Goal: Transaction & Acquisition: Purchase product/service

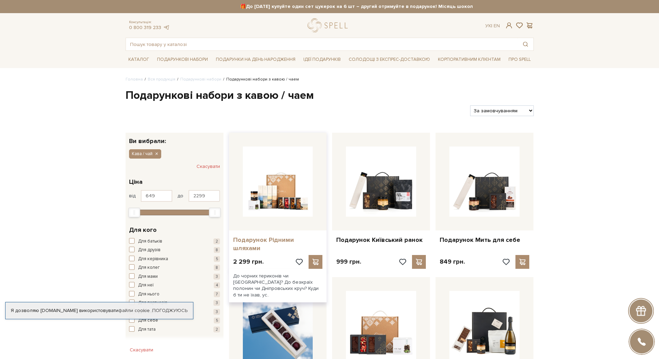
click at [276, 239] on link "Подарунок Рідними шляхами" at bounding box center [278, 244] width 90 height 16
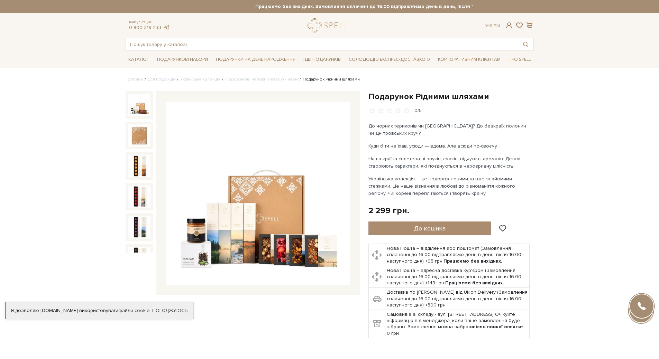
scroll to position [207, 0]
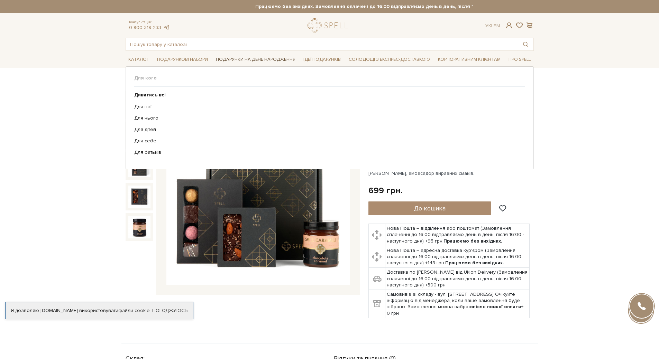
click at [225, 57] on span "Подарунки на День народження" at bounding box center [255, 59] width 85 height 11
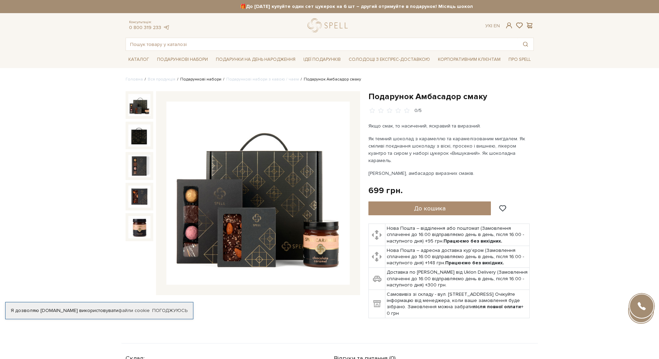
click at [207, 79] on link "Подарункові набори" at bounding box center [200, 79] width 41 height 5
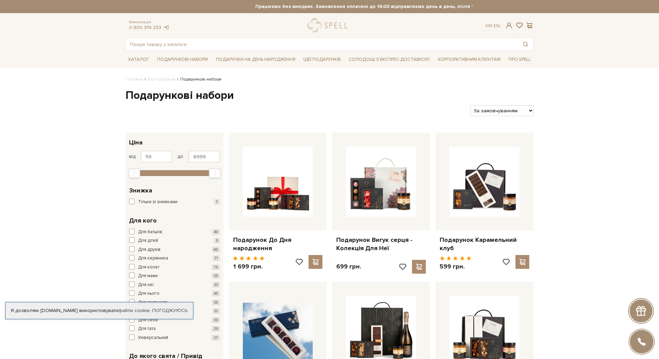
click at [492, 112] on select "За замовчуванням За Ціною (зростання) За Ціною (зменшення) Новинки За популярні…" at bounding box center [501, 110] width 63 height 11
select select "https://spellchocolate.com/our-productions/podarunkovi-box/?sort=p.price&order=…"
click at [470, 105] on select "За замовчуванням За Ціною (зростання) За Ціною (зменшення) Новинки За популярні…" at bounding box center [501, 110] width 63 height 11
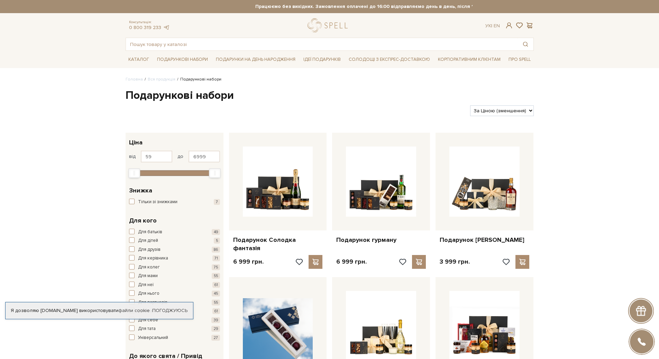
scroll to position [35, 0]
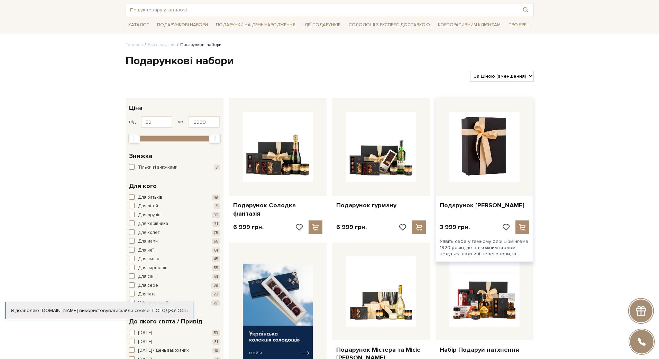
click at [479, 162] on img at bounding box center [484, 147] width 70 height 70
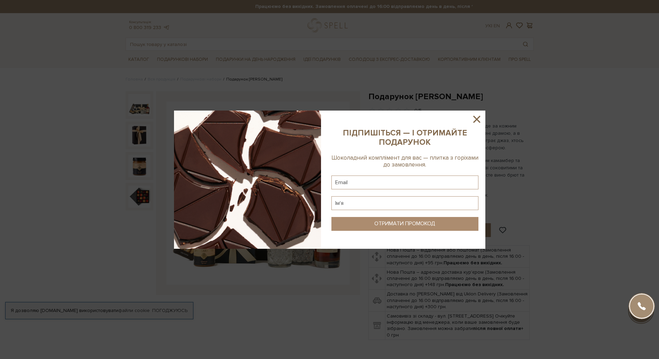
click at [476, 119] on icon at bounding box center [476, 119] width 7 height 7
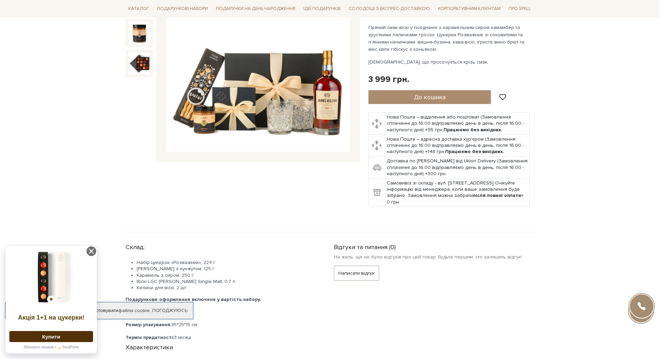
scroll to position [35, 0]
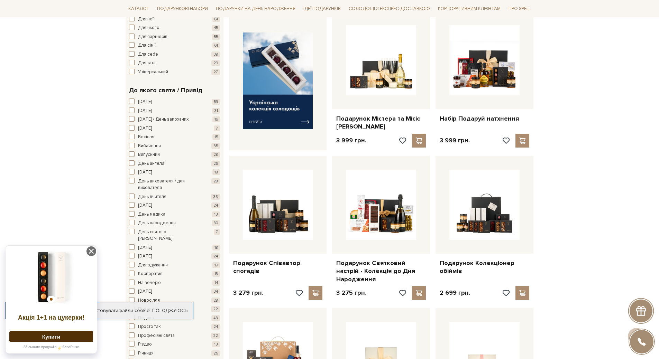
scroll to position [242, 0]
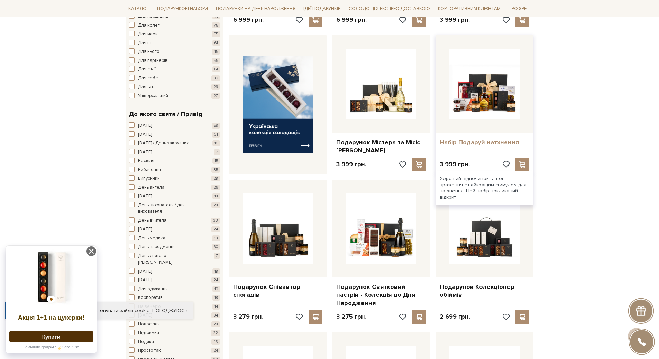
click at [504, 139] on link "Набір Подаруй натхнення" at bounding box center [484, 143] width 90 height 8
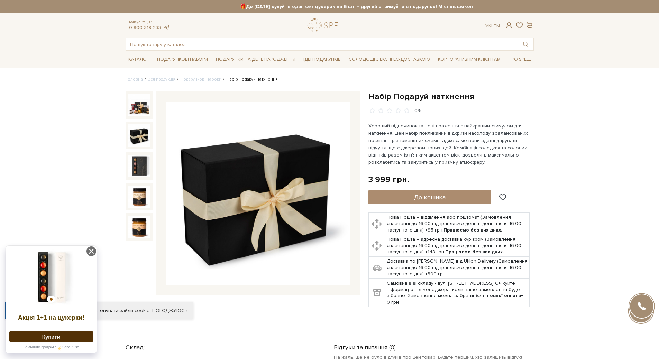
click at [139, 126] on img at bounding box center [139, 135] width 22 height 22
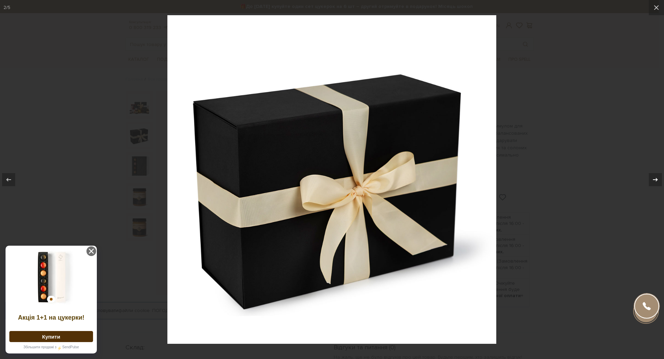
click at [656, 182] on icon at bounding box center [655, 180] width 8 height 8
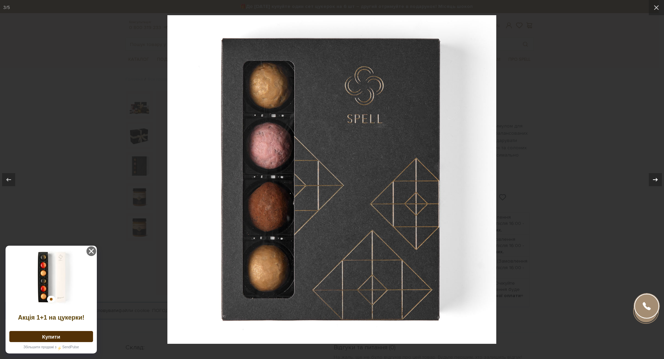
click at [656, 182] on icon at bounding box center [655, 180] width 8 height 8
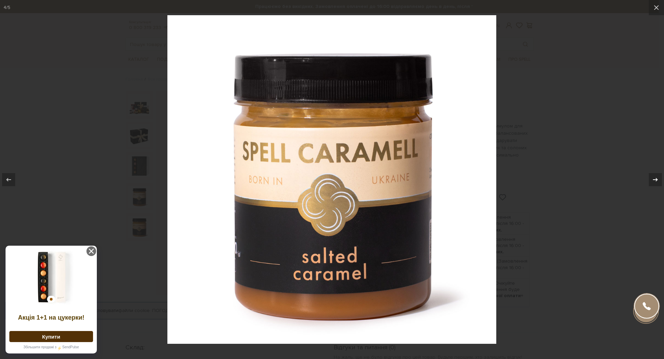
click at [656, 182] on icon at bounding box center [655, 180] width 8 height 8
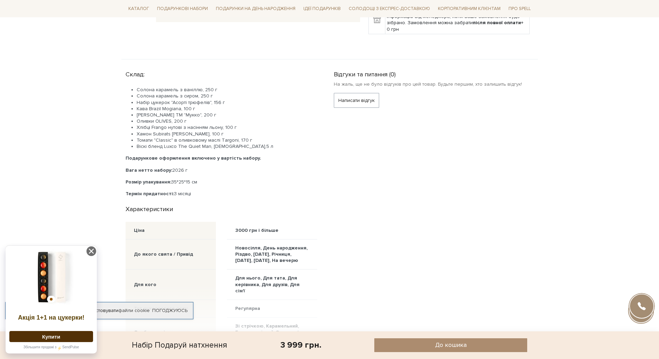
scroll to position [277, 0]
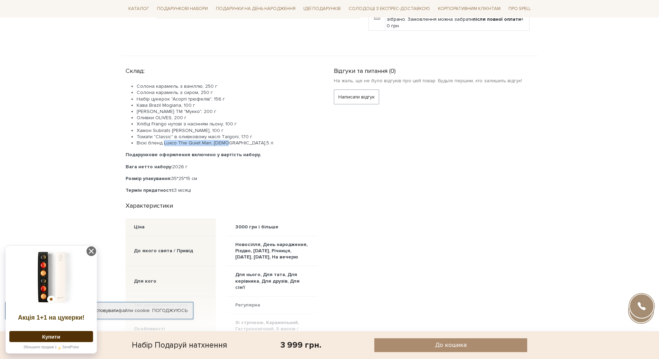
drag, startPoint x: 227, startPoint y: 143, endPoint x: 160, endPoint y: 146, distance: 67.1
click at [162, 142] on li "Віскі бленд Luxco The Quiet Man, 0,5 л" at bounding box center [227, 143] width 180 height 6
copy li "Luxco The Quiet Man, 0,5 л"
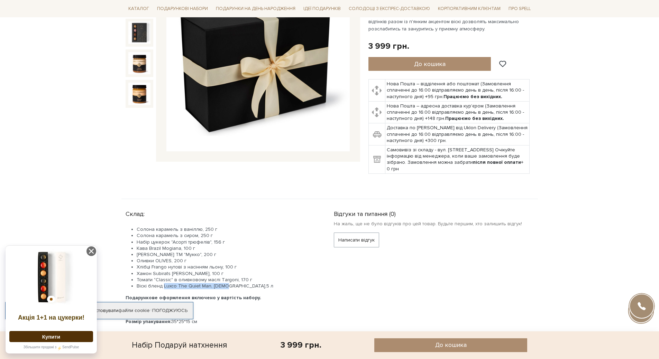
scroll to position [69, 0]
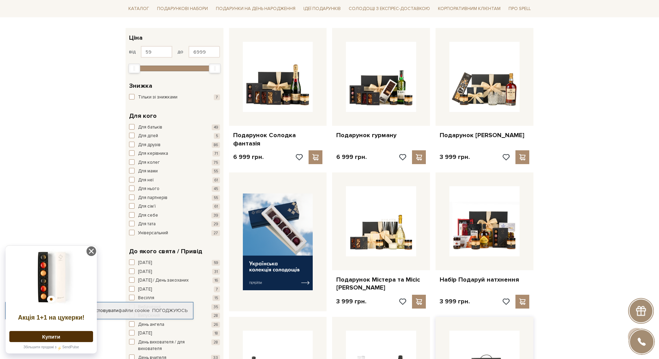
scroll to position [104, 0]
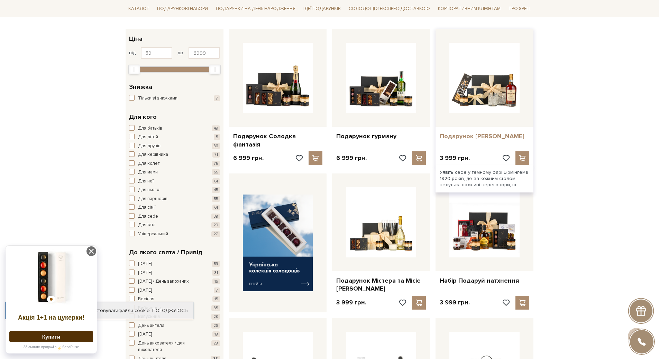
click at [483, 136] on link "Подарунок [PERSON_NAME]" at bounding box center [484, 136] width 90 height 8
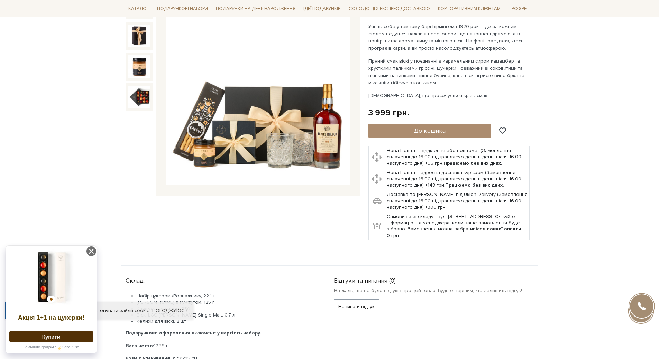
scroll to position [242, 0]
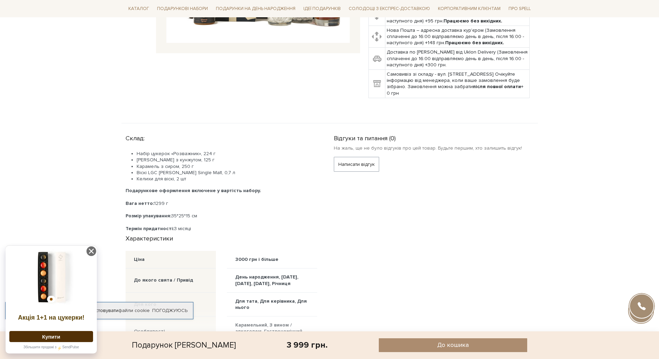
click at [148, 172] on li "Віскі LGC [PERSON_NAME] Single Malt, 0,7 л" at bounding box center [227, 173] width 180 height 6
drag, startPoint x: 152, startPoint y: 172, endPoint x: 226, endPoint y: 171, distance: 74.0
click at [226, 171] on li "Віскі LGC [PERSON_NAME] Single Malt, 0,7 л" at bounding box center [227, 173] width 180 height 6
copy li "LGC [PERSON_NAME] Single Malt, 0,7 л"
